Goal: Find specific fact

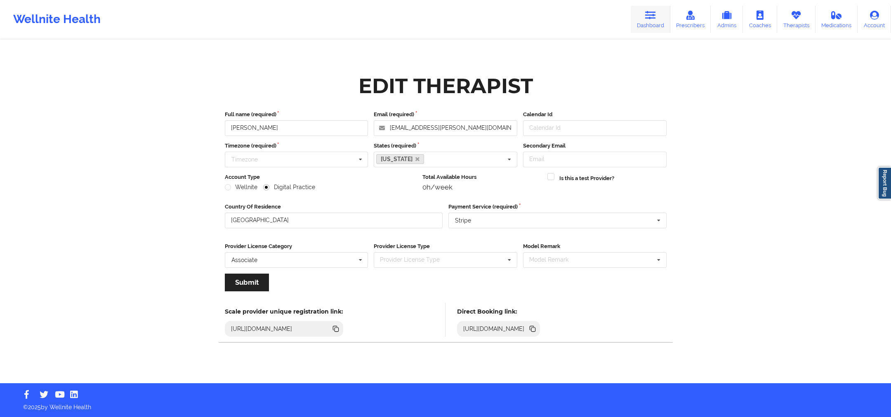
click at [648, 19] on icon at bounding box center [650, 15] width 11 height 9
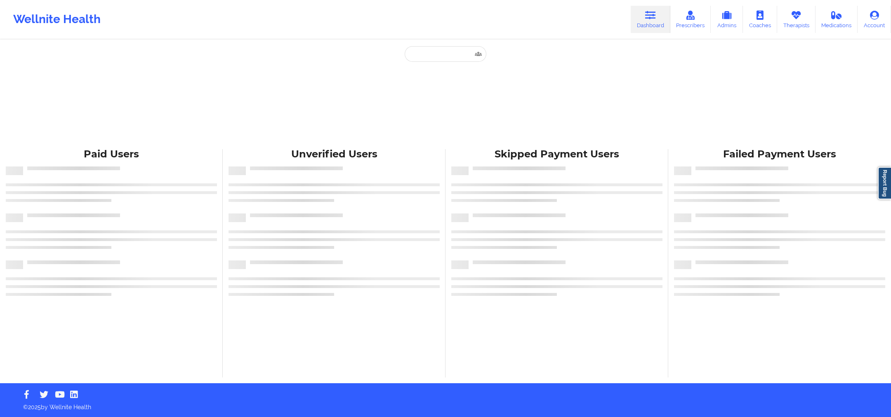
click at [648, 20] on icon at bounding box center [650, 15] width 11 height 9
click at [457, 58] on input "text" at bounding box center [446, 54] width 82 height 16
paste input "[PERSON_NAME]"
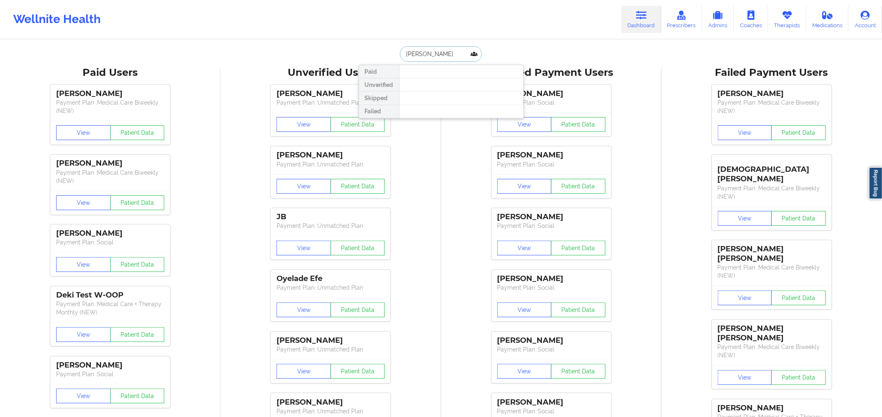
type input "[PERSON_NAME]"
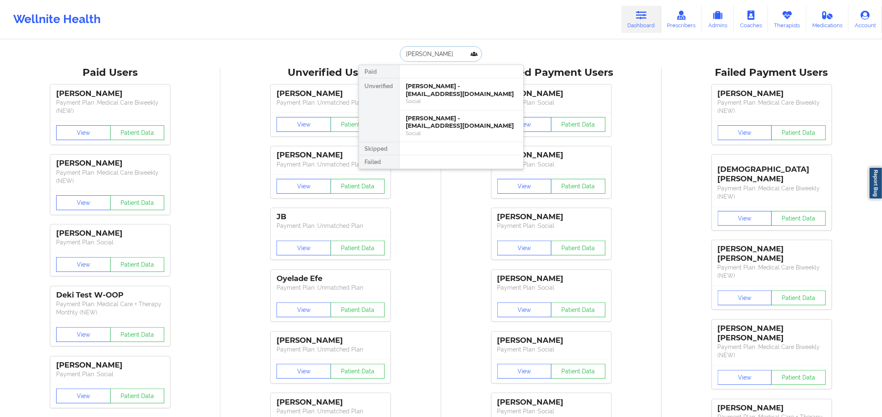
drag, startPoint x: 454, startPoint y: 119, endPoint x: 446, endPoint y: 106, distance: 15.4
click at [446, 109] on div "[PERSON_NAME] - [EMAIL_ADDRESS][DOMAIN_NAME] Social [PERSON_NAME] - [EMAIL_ADDR…" at bounding box center [461, 110] width 124 height 64
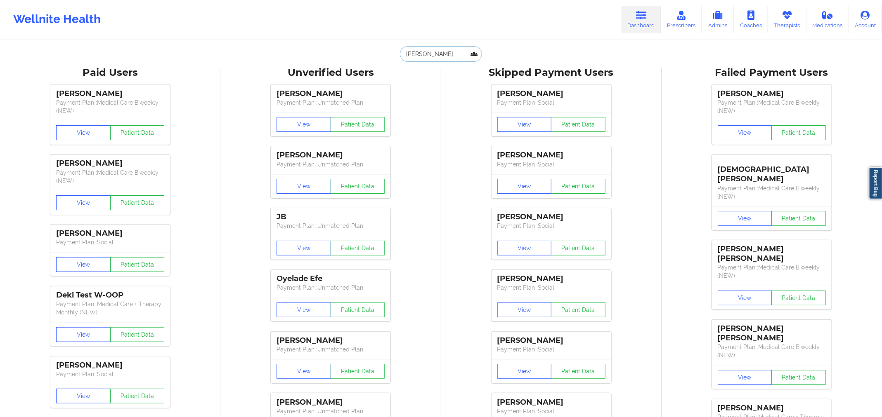
click at [451, 54] on input "[PERSON_NAME]" at bounding box center [441, 54] width 82 height 16
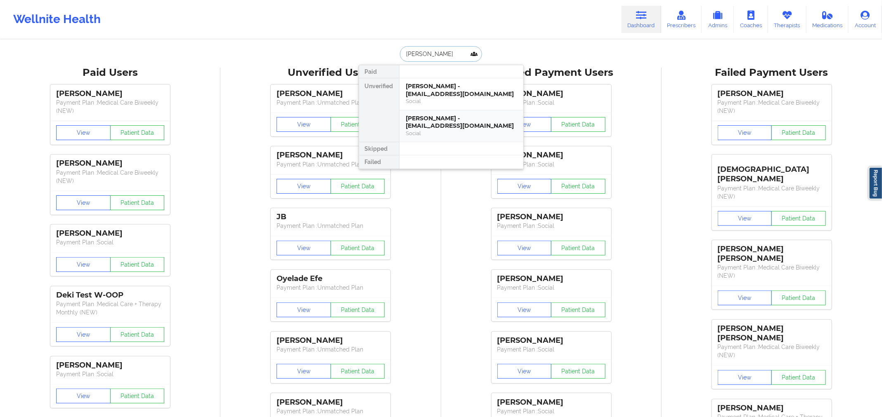
click at [449, 130] on div "Social" at bounding box center [461, 133] width 111 height 7
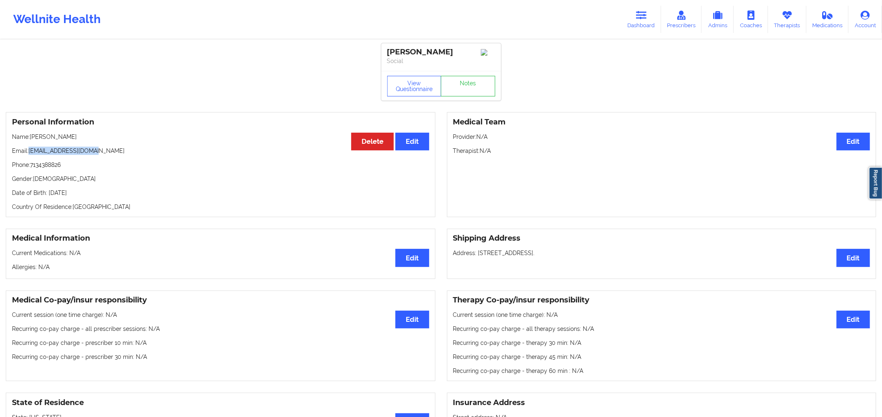
drag, startPoint x: 97, startPoint y: 156, endPoint x: 30, endPoint y: 153, distance: 66.9
click at [30, 153] on p "Email: [EMAIL_ADDRESS][DOMAIN_NAME]" at bounding box center [220, 151] width 417 height 8
copy p "[EMAIL_ADDRESS][DOMAIN_NAME]"
